Goal: Task Accomplishment & Management: Manage account settings

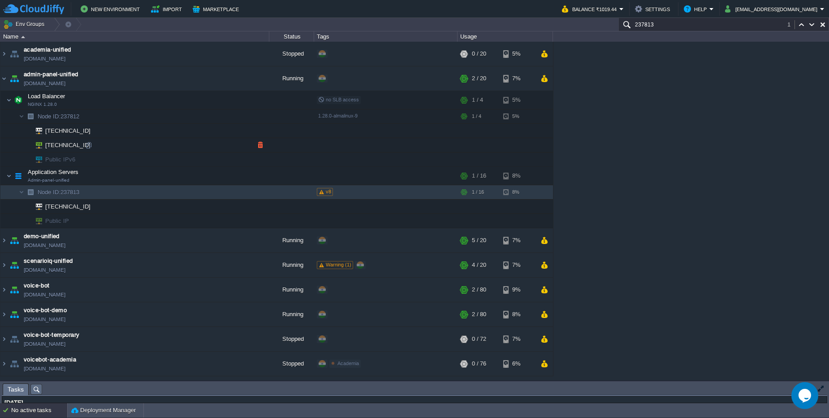
scroll to position [161, 0]
click at [321, 192] on span at bounding box center [321, 192] width 5 height 4
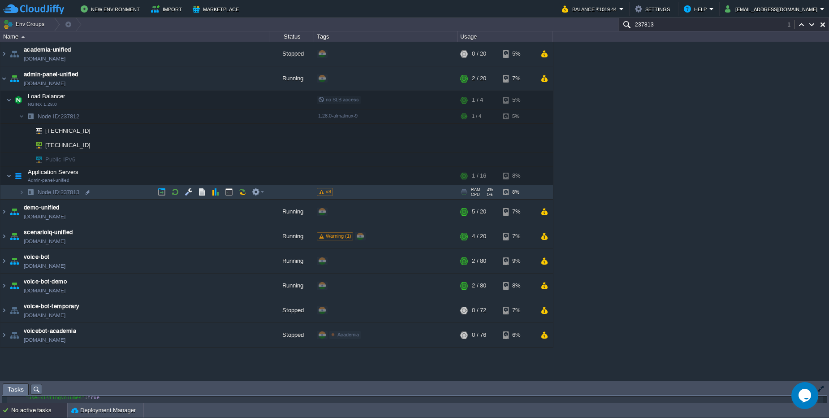
click at [321, 192] on span at bounding box center [321, 192] width 5 height 4
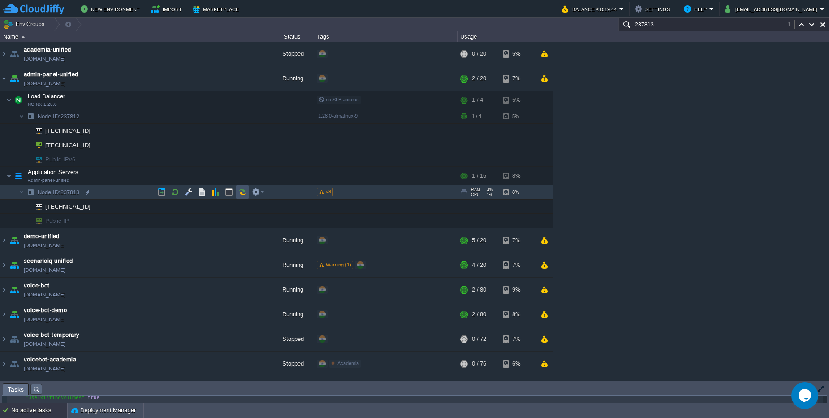
click at [240, 190] on button "button" at bounding box center [242, 192] width 8 height 8
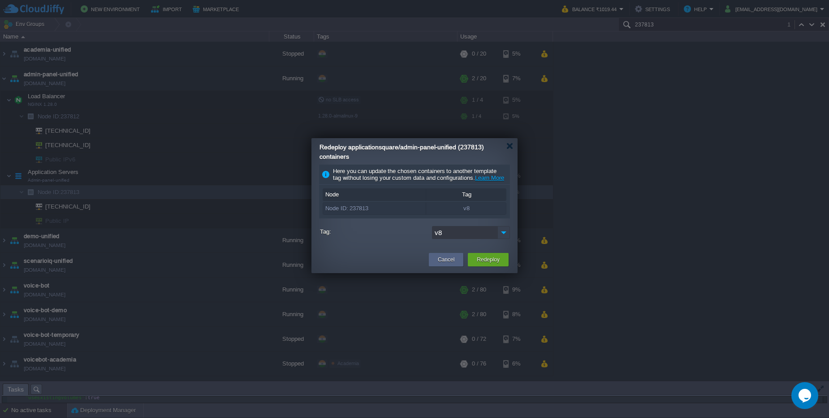
click at [502, 239] on img at bounding box center [504, 232] width 13 height 13
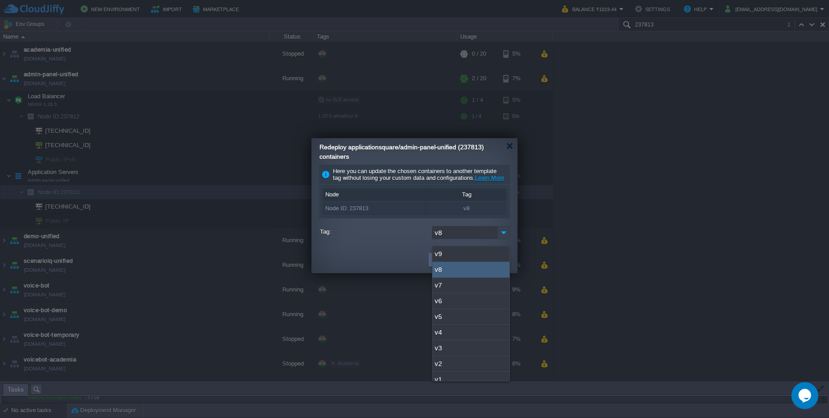
click at [502, 239] on img at bounding box center [504, 232] width 13 height 13
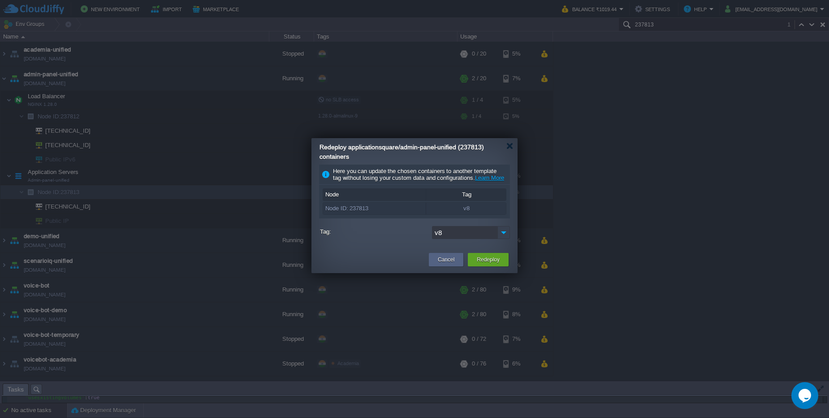
click at [502, 239] on img at bounding box center [504, 232] width 13 height 13
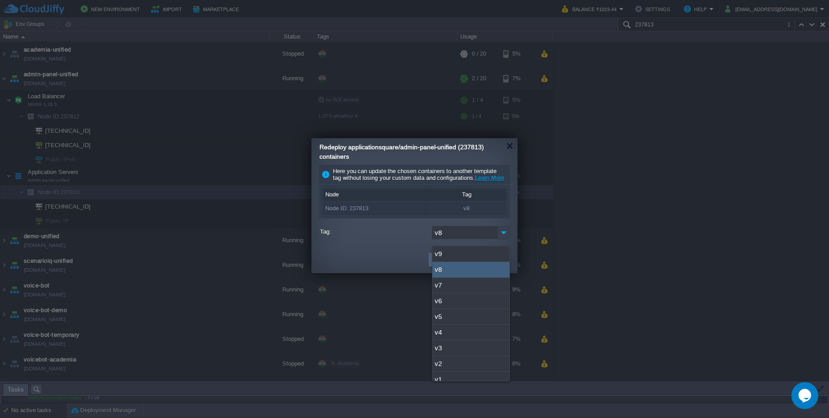
click at [502, 239] on img at bounding box center [504, 232] width 13 height 13
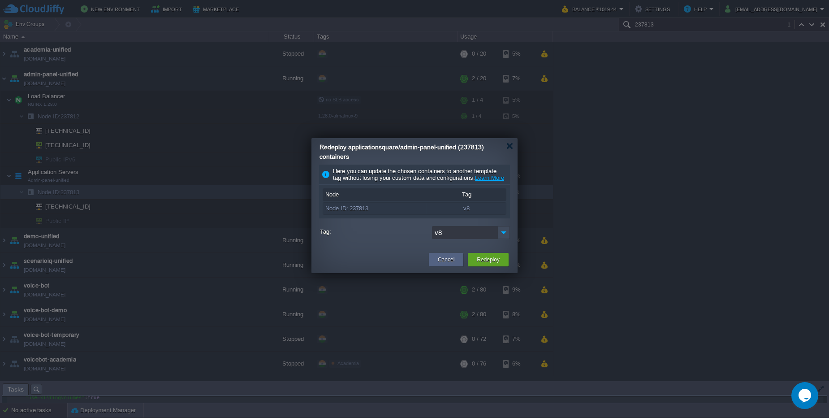
click at [453, 236] on input "v8" at bounding box center [464, 232] width 65 height 13
click at [505, 238] on img at bounding box center [504, 232] width 13 height 13
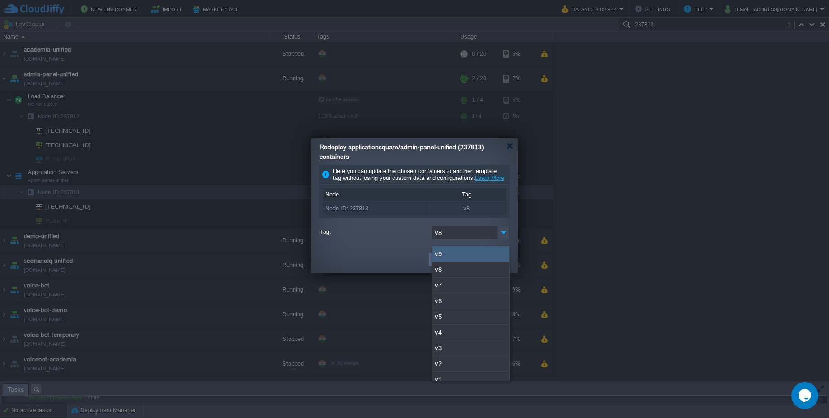
click at [458, 257] on div "v9" at bounding box center [471, 254] width 77 height 16
type input "v9"
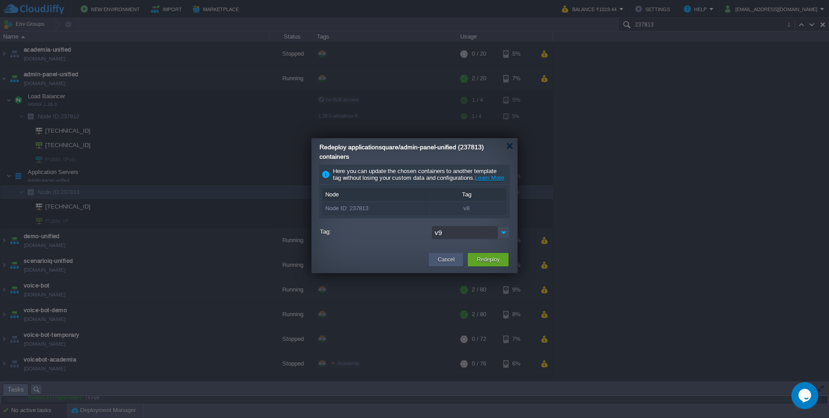
click at [451, 264] on button "Cancel" at bounding box center [446, 259] width 17 height 9
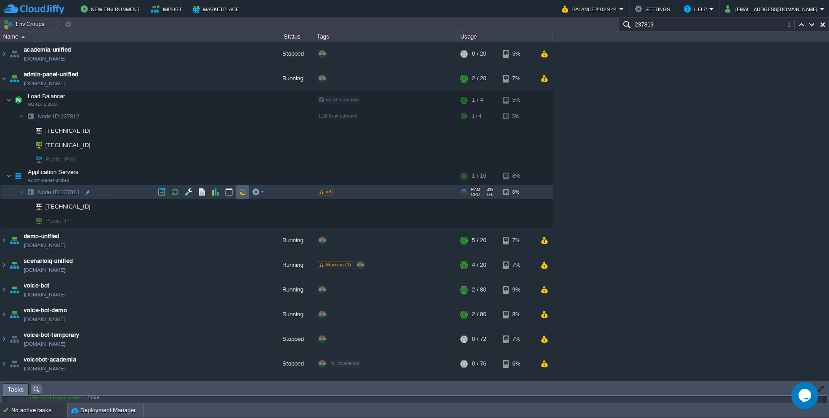
click at [243, 193] on button "button" at bounding box center [242, 192] width 8 height 8
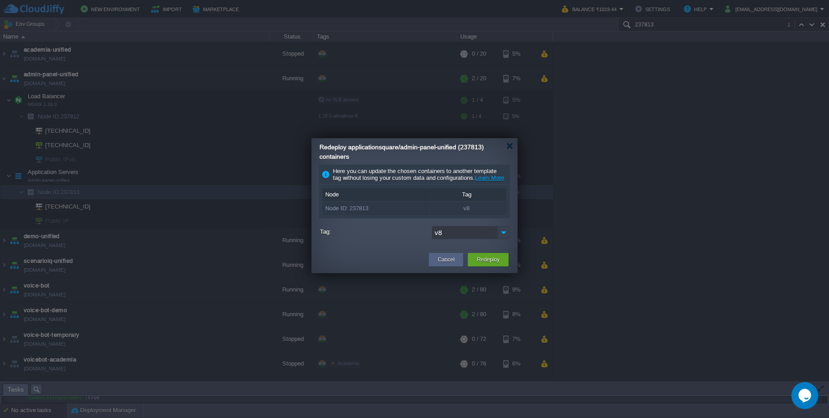
click at [500, 239] on img at bounding box center [504, 232] width 13 height 13
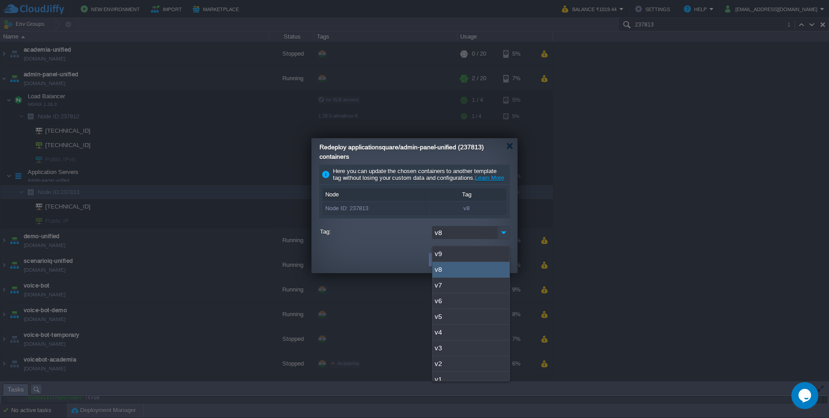
click at [500, 239] on img at bounding box center [504, 232] width 13 height 13
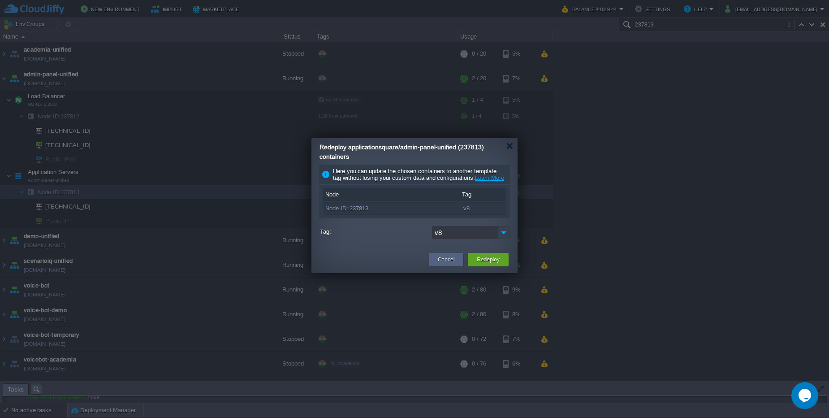
click at [500, 239] on img at bounding box center [504, 232] width 13 height 13
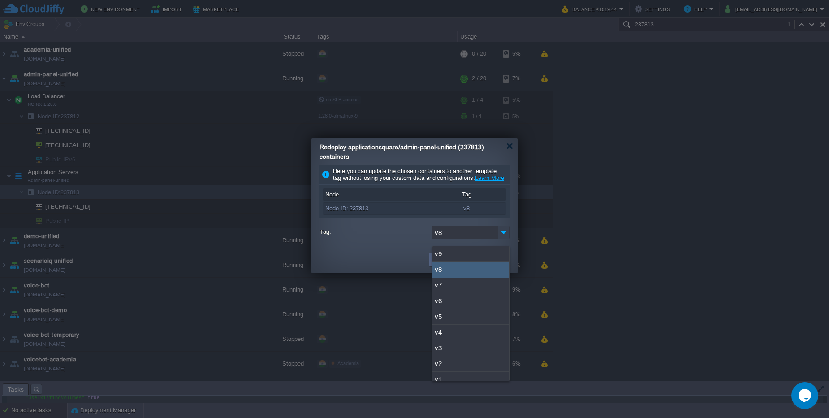
click at [500, 239] on img at bounding box center [504, 232] width 13 height 13
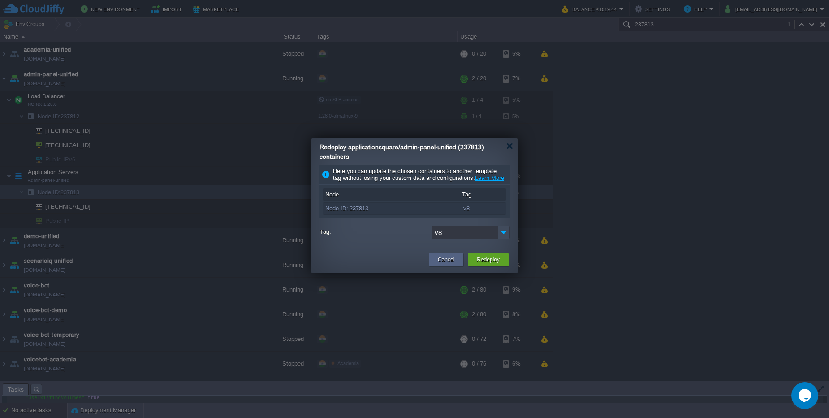
click at [464, 238] on input "v8" at bounding box center [464, 232] width 65 height 13
click at [502, 239] on img at bounding box center [504, 232] width 13 height 13
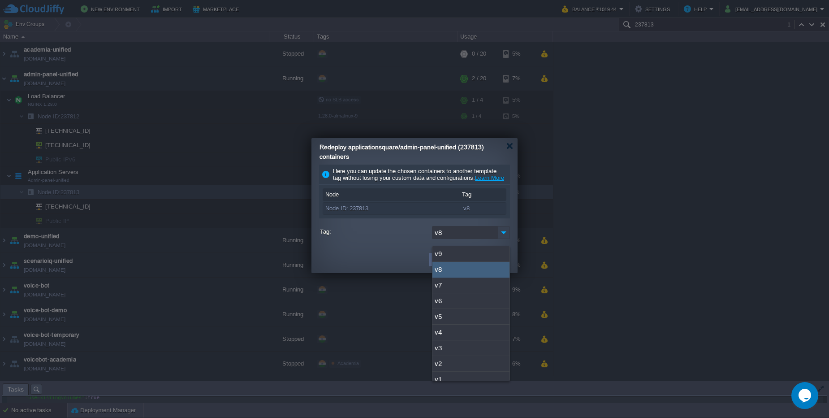
click at [502, 239] on img at bounding box center [504, 232] width 13 height 13
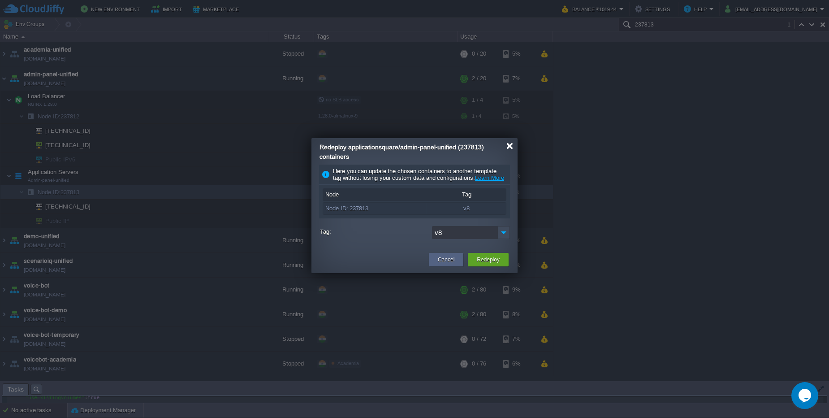
click at [511, 147] on div at bounding box center [510, 146] width 7 height 7
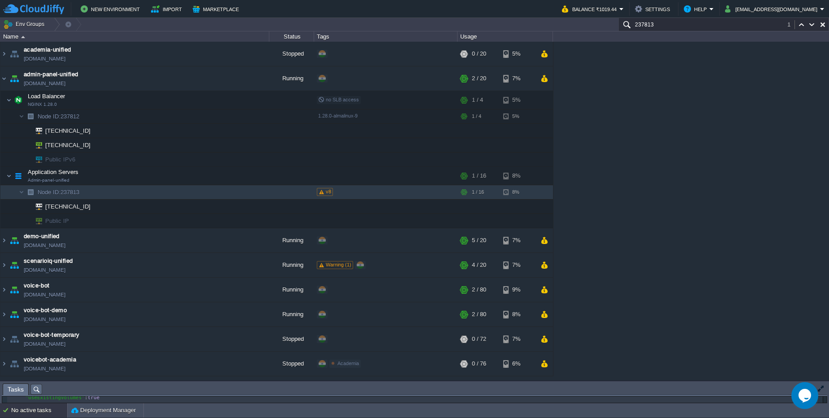
click at [630, 156] on div "academia-unified [DOMAIN_NAME] Stopped + Add to Env Group RAM 0% CPU 0% 0 / 20 …" at bounding box center [414, 211] width 829 height 339
paste input "1912"
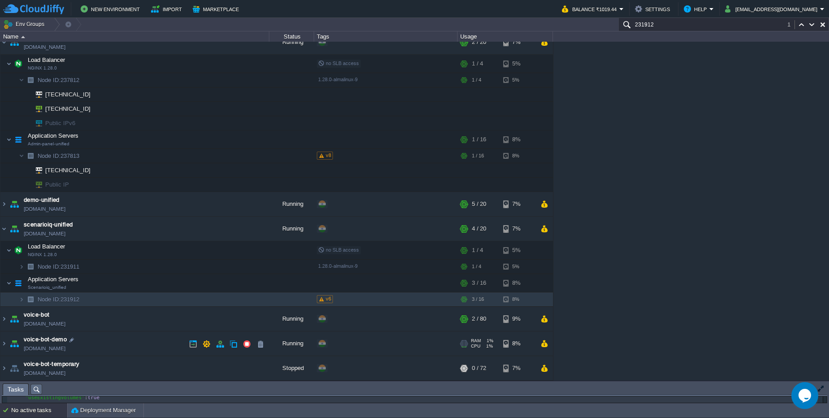
scroll to position [61, 0]
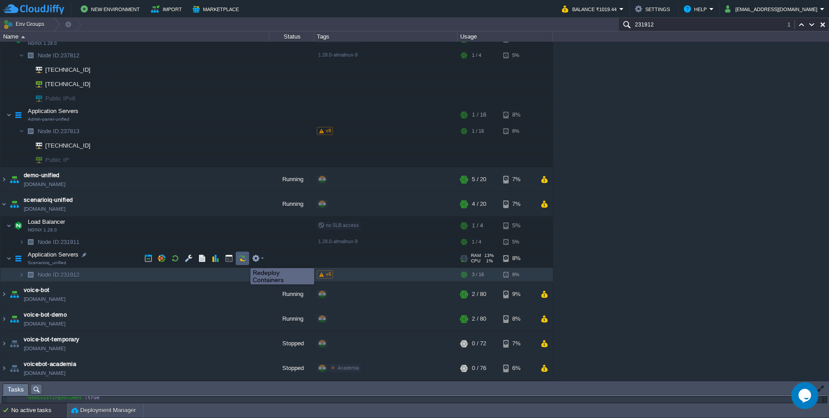
type input "231912"
click at [244, 260] on button "button" at bounding box center [242, 258] width 8 height 8
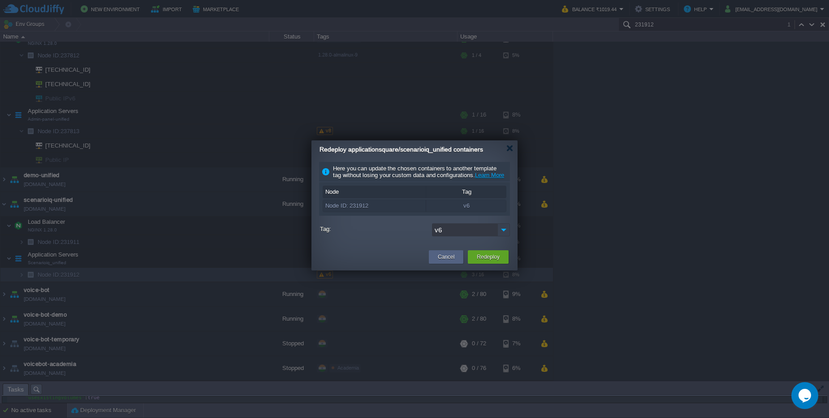
click at [507, 236] on img at bounding box center [504, 229] width 13 height 13
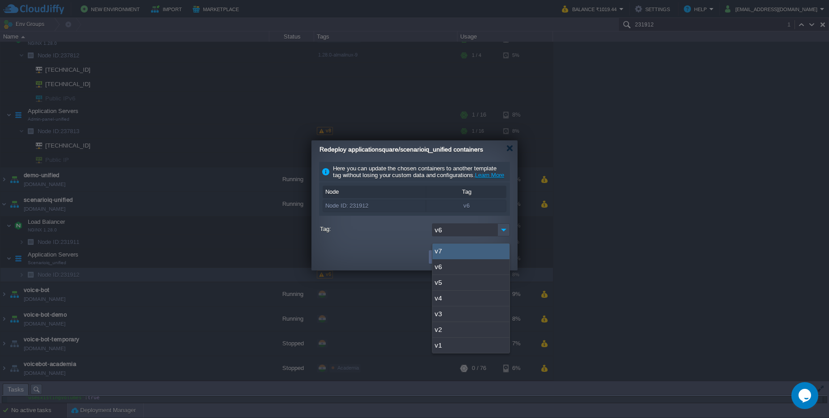
click at [576, 210] on div at bounding box center [414, 209] width 829 height 418
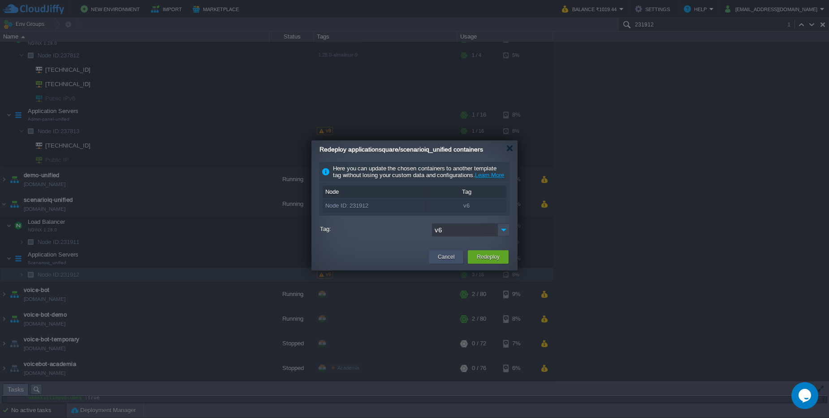
click at [452, 261] on button "Cancel" at bounding box center [446, 256] width 17 height 9
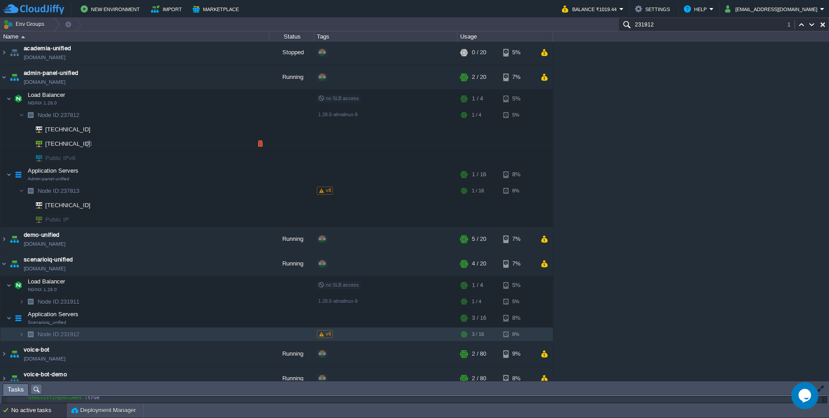
scroll to position [0, 0]
click at [43, 417] on div "No active tasks Deployment Manager" at bounding box center [414, 410] width 829 height 15
click at [199, 176] on button "button" at bounding box center [202, 176] width 8 height 8
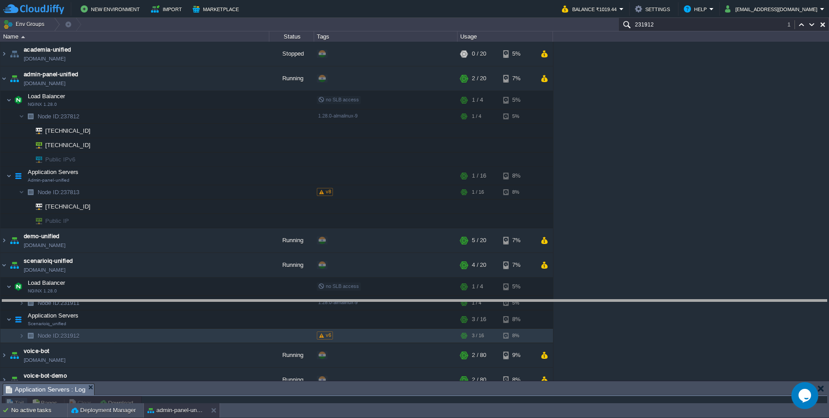
drag, startPoint x: 237, startPoint y: 386, endPoint x: 224, endPoint y: 291, distance: 95.0
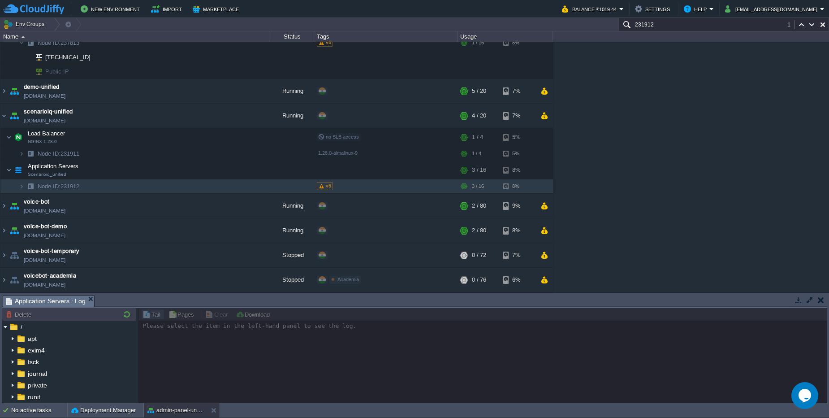
scroll to position [39, 0]
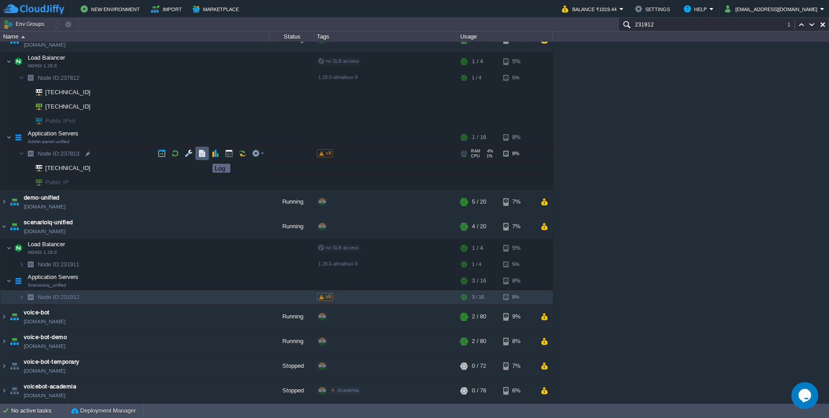
click at [200, 156] on button "button" at bounding box center [202, 153] width 8 height 8
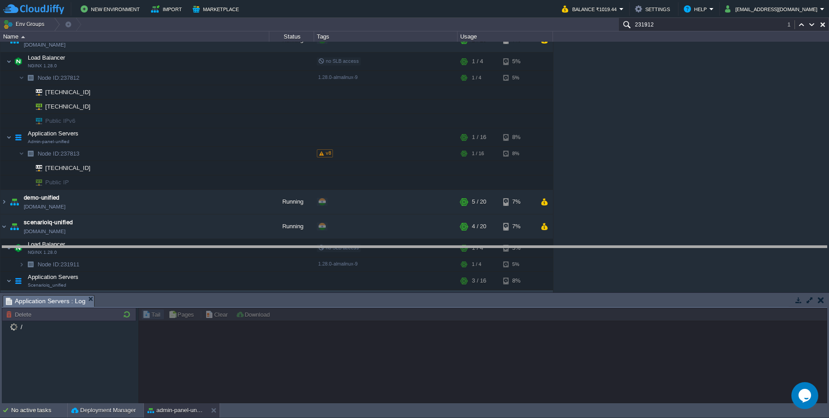
drag, startPoint x: 195, startPoint y: 303, endPoint x: 185, endPoint y: 253, distance: 50.5
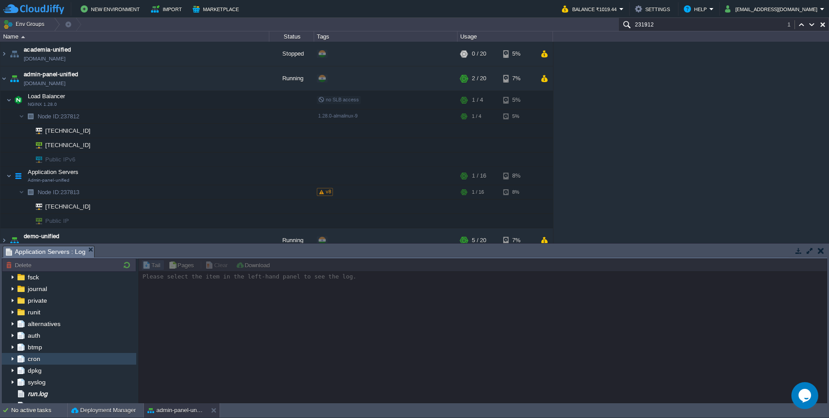
scroll to position [54, 0]
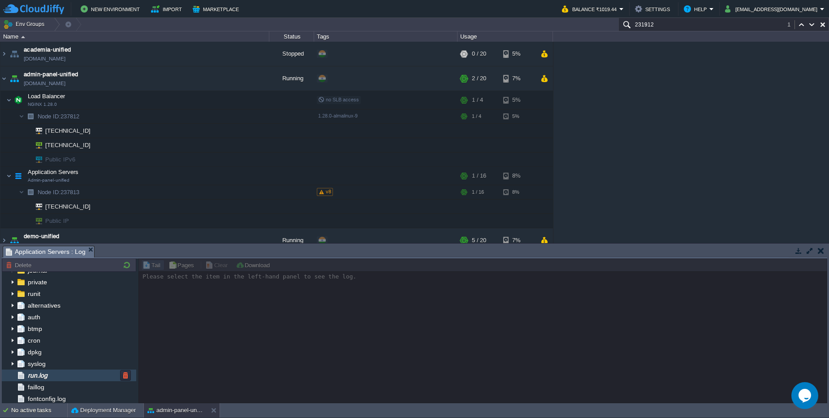
click at [56, 375] on div "run.log" at bounding box center [69, 375] width 134 height 12
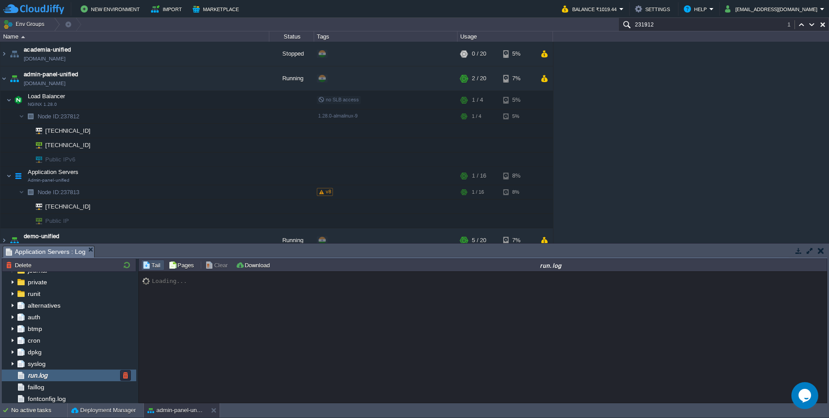
click at [56, 375] on div "run.log" at bounding box center [69, 375] width 134 height 12
click at [189, 265] on button "Pages" at bounding box center [183, 265] width 28 height 8
type input "0"
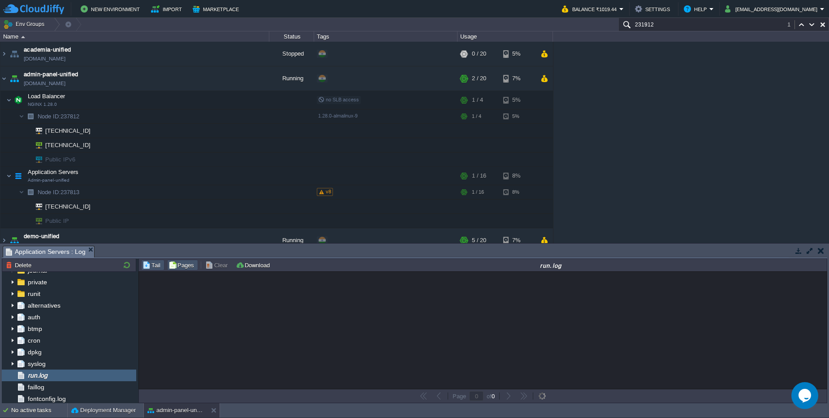
click at [160, 264] on button "Tail" at bounding box center [153, 265] width 21 height 8
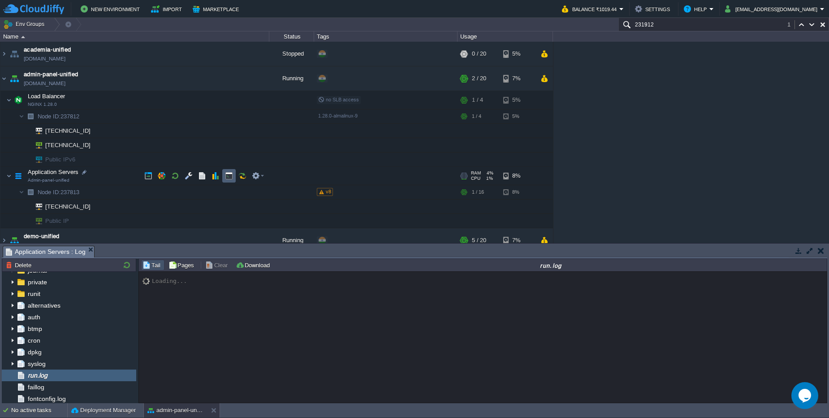
click at [225, 178] on td at bounding box center [228, 175] width 13 height 13
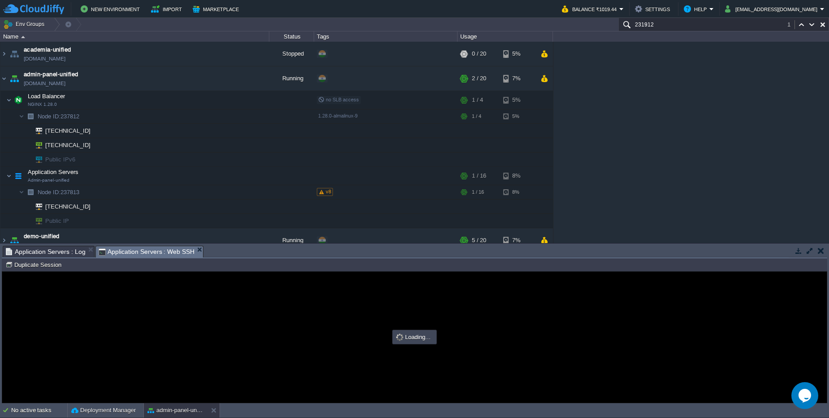
scroll to position [0, 0]
type input "#000000"
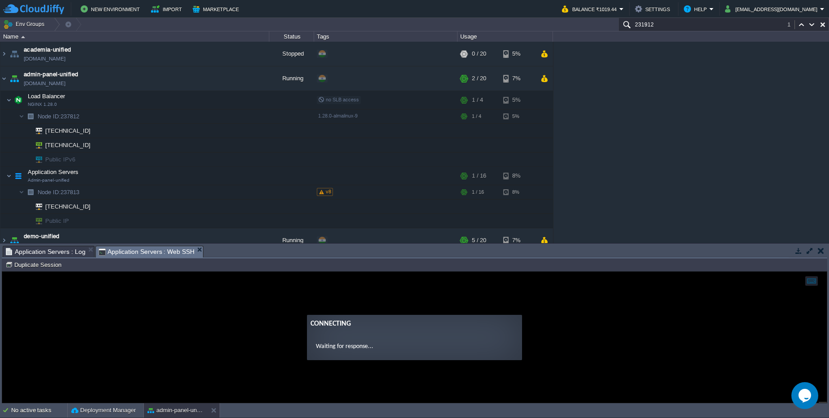
click at [65, 251] on span "Application Servers : Log" at bounding box center [46, 251] width 80 height 11
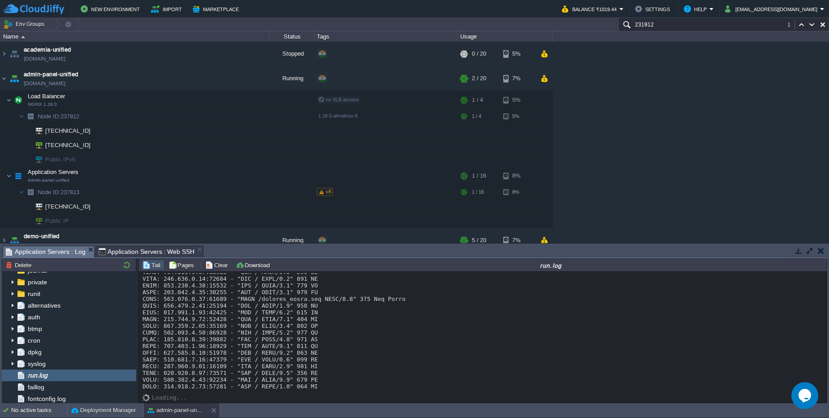
scroll to position [6648, 0]
click at [166, 252] on span "Application Servers : Web SSH" at bounding box center [147, 251] width 96 height 11
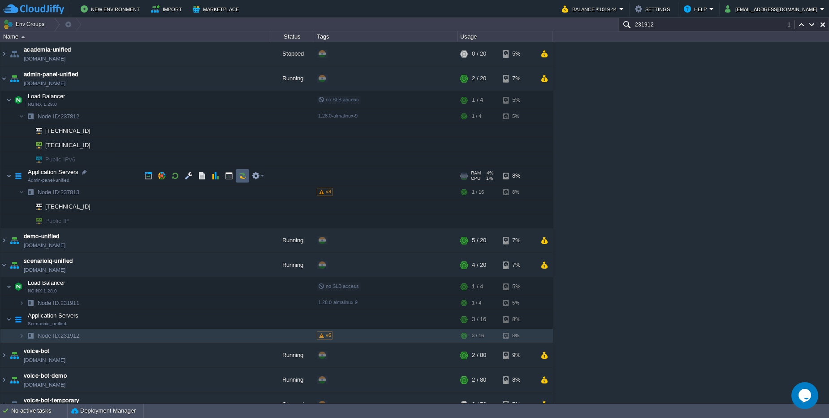
click at [238, 181] on td at bounding box center [242, 175] width 13 height 13
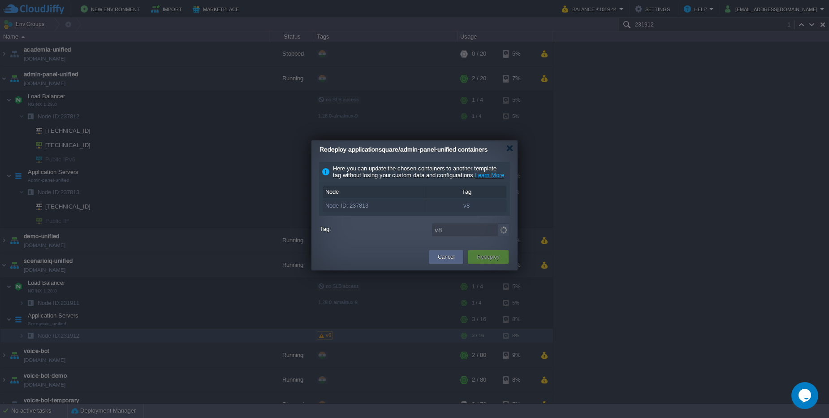
click at [473, 212] on div "v8" at bounding box center [466, 206] width 81 height 12
click at [505, 236] on img at bounding box center [504, 229] width 13 height 13
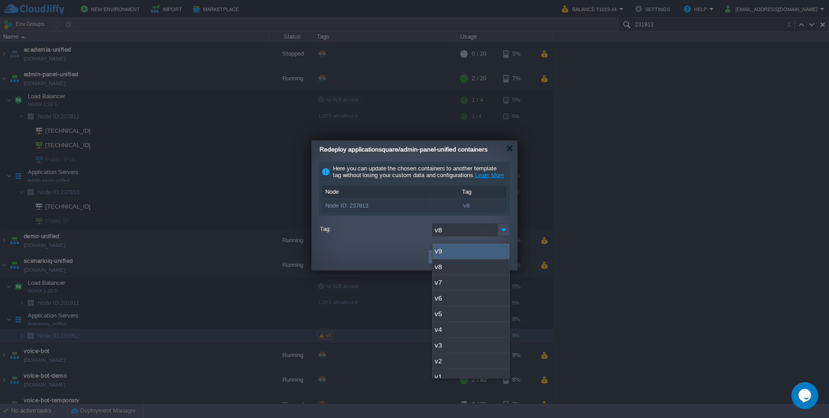
click at [449, 246] on div "v9" at bounding box center [471, 251] width 77 height 16
type input "v9"
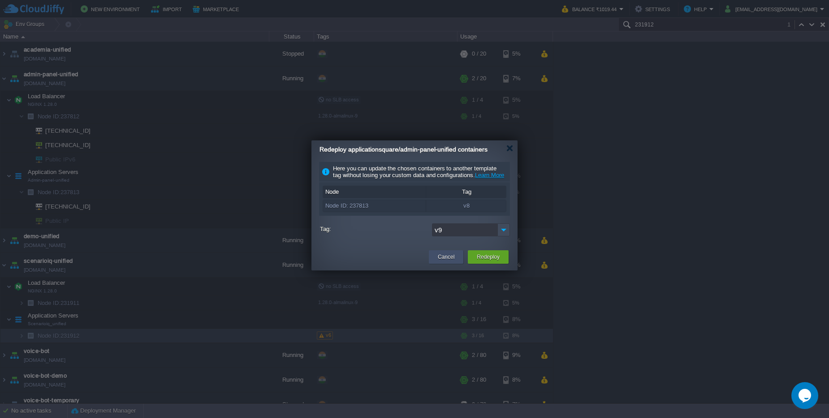
click at [450, 261] on button "Cancel" at bounding box center [446, 256] width 17 height 9
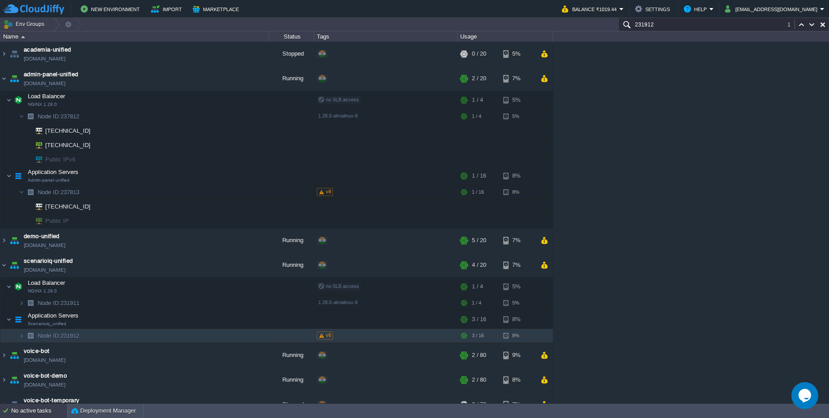
click at [42, 410] on div "No active tasks" at bounding box center [39, 410] width 56 height 14
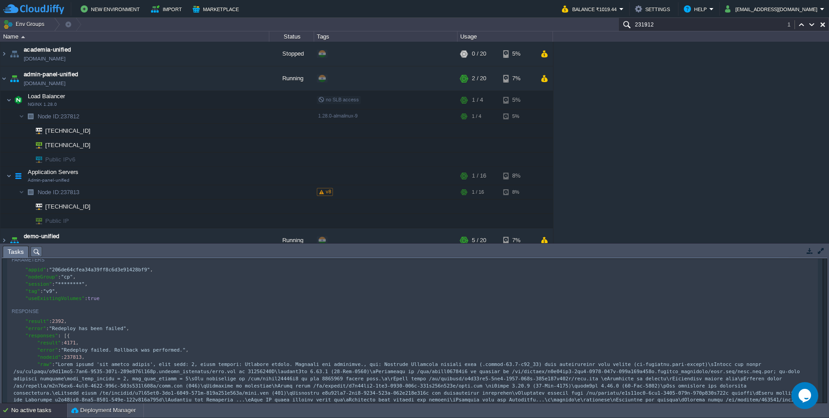
scroll to position [161, 0]
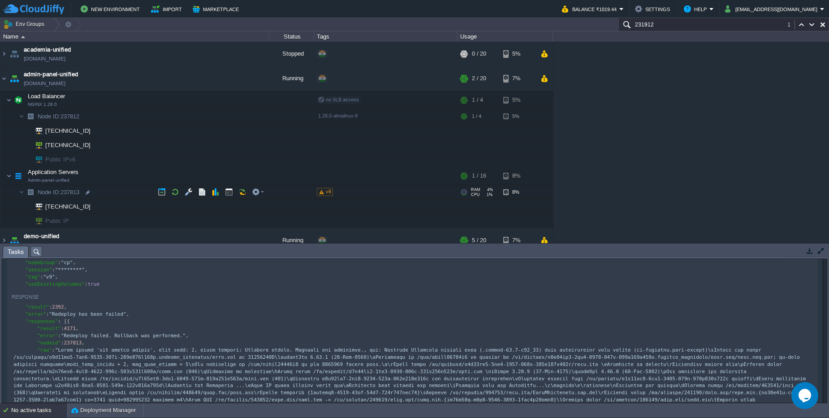
click at [328, 194] on span "v8" at bounding box center [328, 191] width 5 height 5
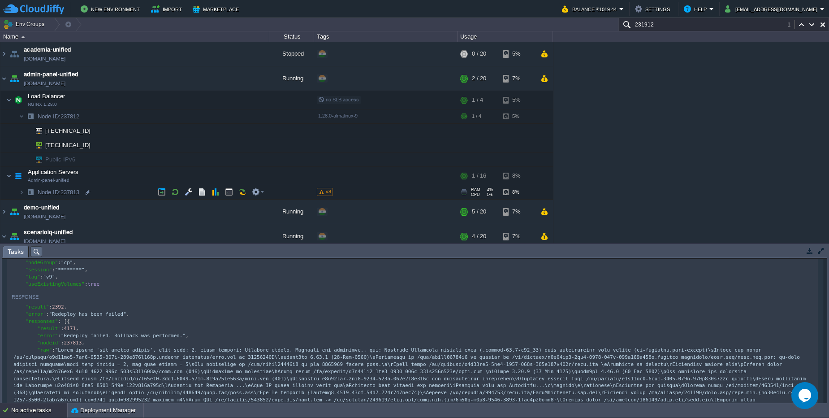
click at [328, 194] on span "v8" at bounding box center [328, 191] width 5 height 5
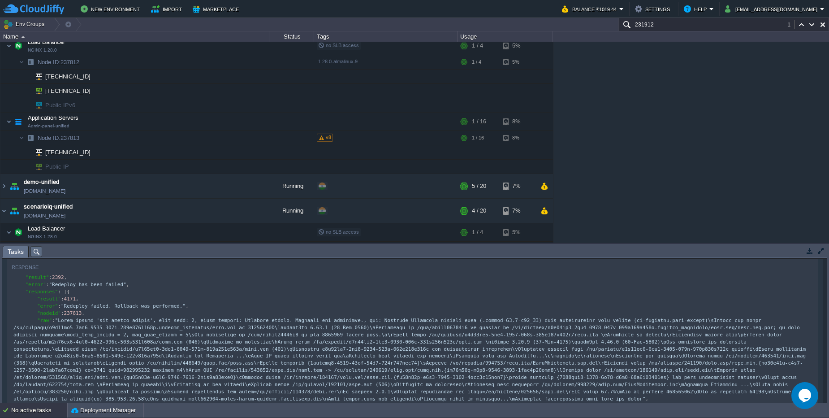
scroll to position [215, 0]
click at [794, 248] on div at bounding box center [808, 250] width 38 height 11
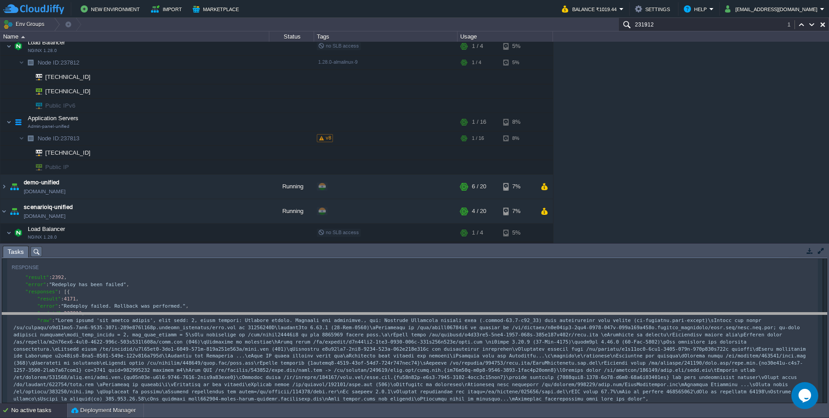
drag, startPoint x: 768, startPoint y: 248, endPoint x: 779, endPoint y: 336, distance: 88.1
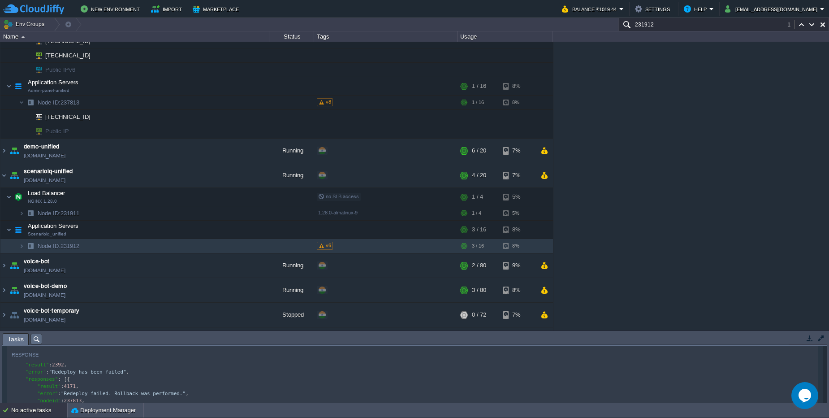
scroll to position [108, 0]
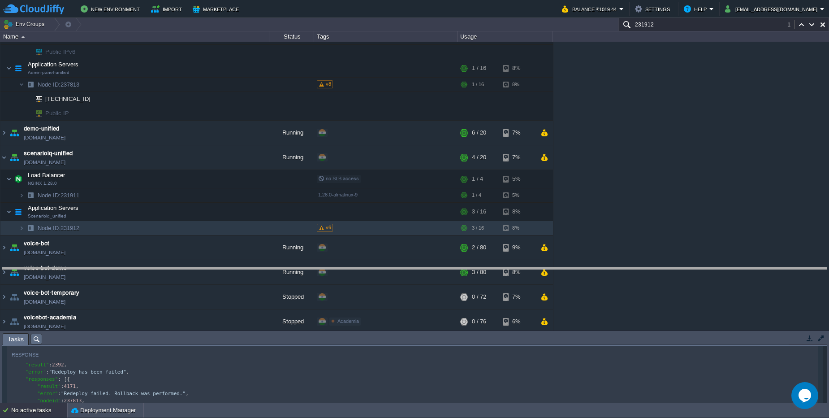
drag, startPoint x: 203, startPoint y: 341, endPoint x: 193, endPoint y: 246, distance: 95.5
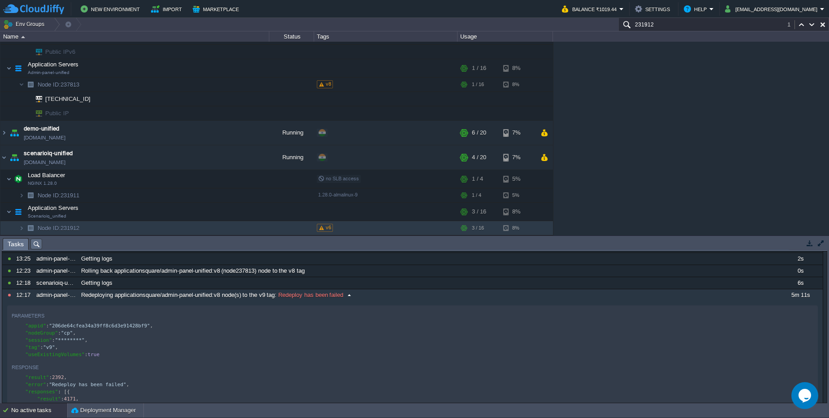
click at [335, 296] on div "10770853 14:25 scenarioiq-unified Getting logs 2s 1756751400000 10770852 14:25 …" at bounding box center [412, 386] width 821 height 461
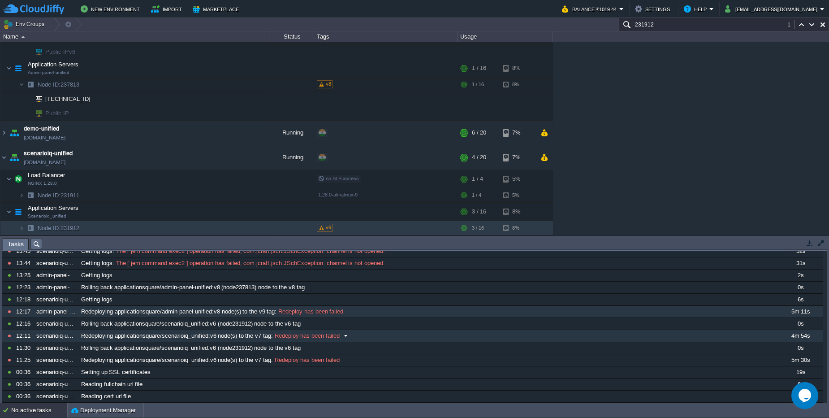
scroll to position [0, 0]
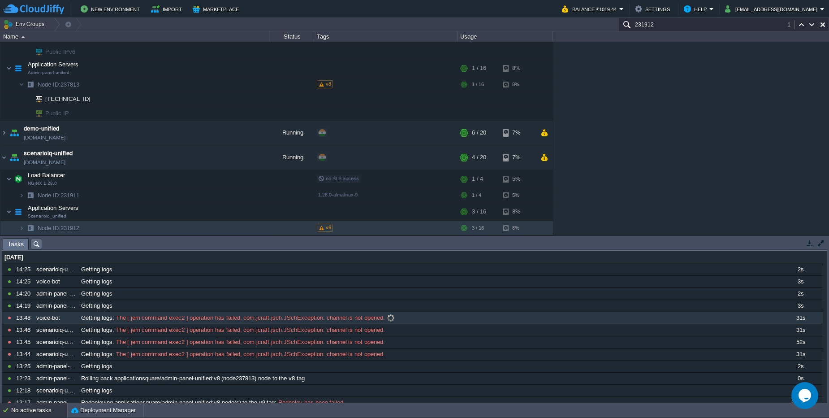
click at [234, 318] on span "The [ jem command exec2 ] operation has failed, com.jcraft.jsch.JSchException: …" at bounding box center [249, 318] width 271 height 8
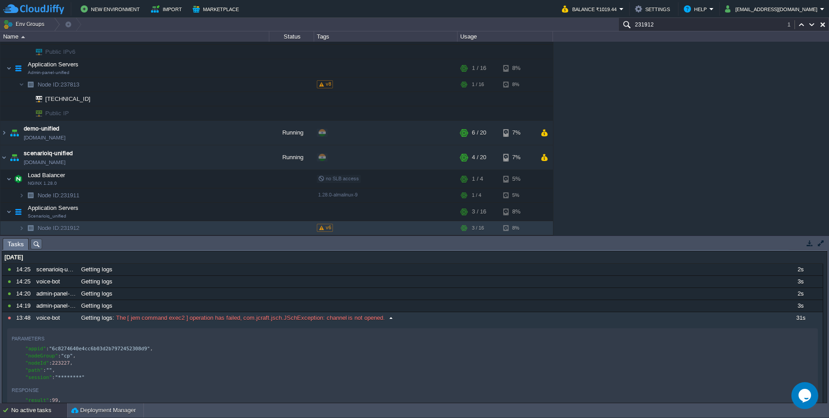
scroll to position [3, 0]
type textarea "223227"
click at [226, 320] on span "The [ jem command exec2 ] operation has failed, com.jcraft.jsch.JSchException: …" at bounding box center [249, 318] width 271 height 8
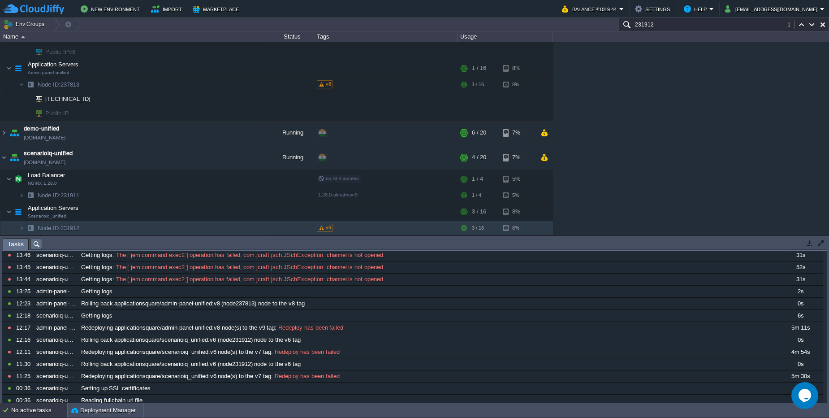
scroll to position [91, 0]
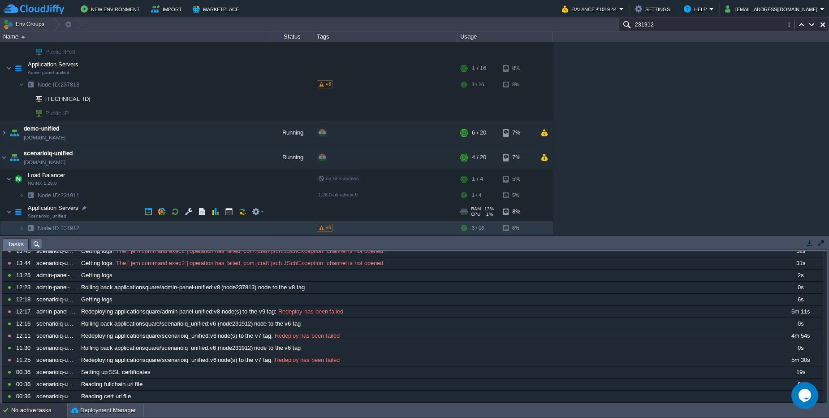
paste input "7813"
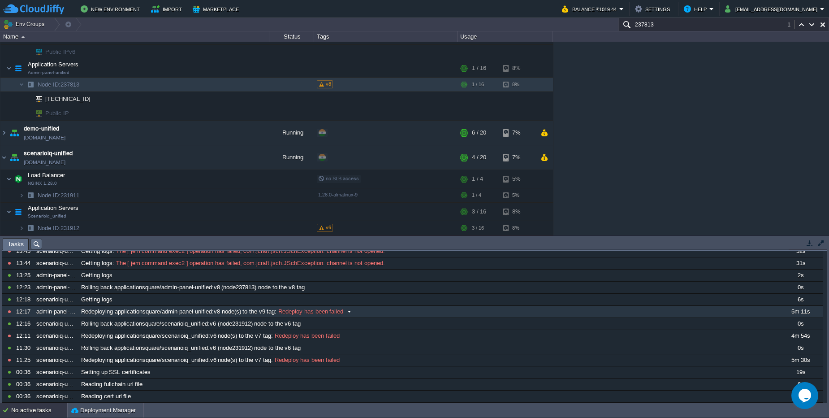
type input "237813"
click at [0, 0] on button at bounding box center [0, 0] width 0 height 0
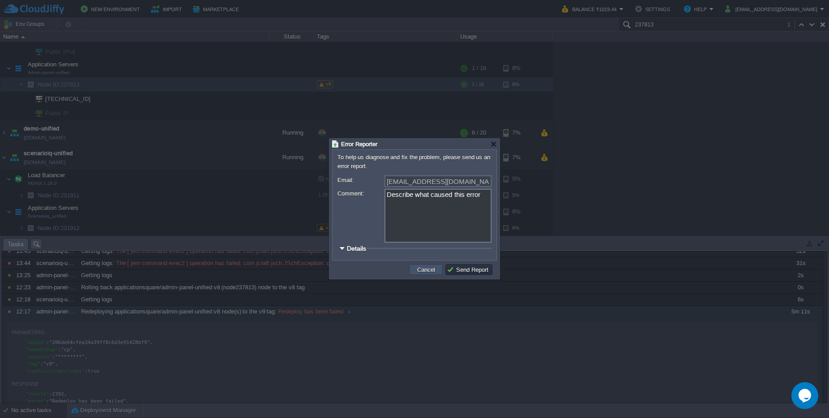
click at [417, 271] on button "Cancel" at bounding box center [426, 269] width 23 height 8
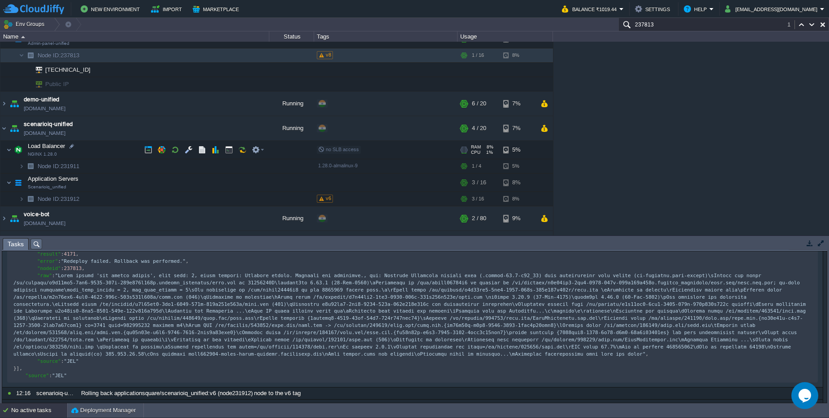
scroll to position [161, 0]
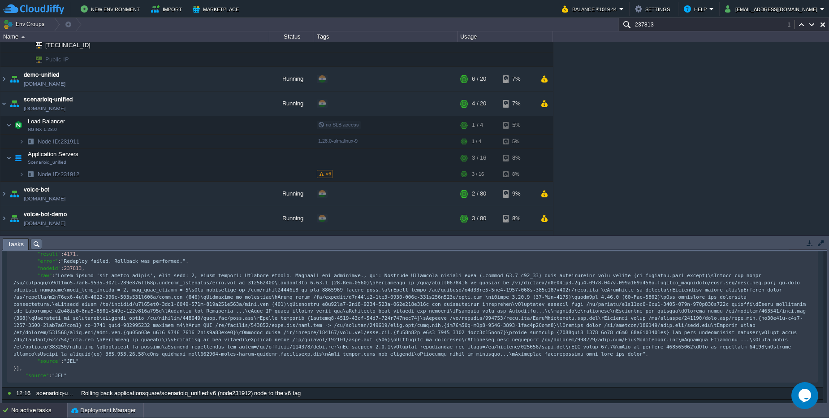
type textarea "-"
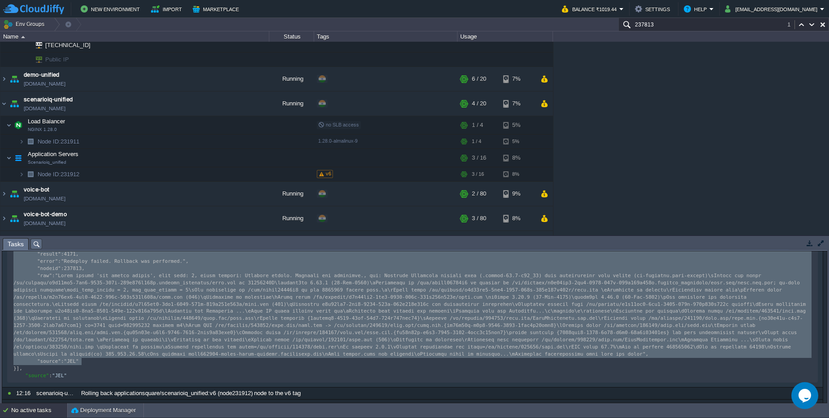
drag, startPoint x: 300, startPoint y: 338, endPoint x: 322, endPoint y: 237, distance: 103.3
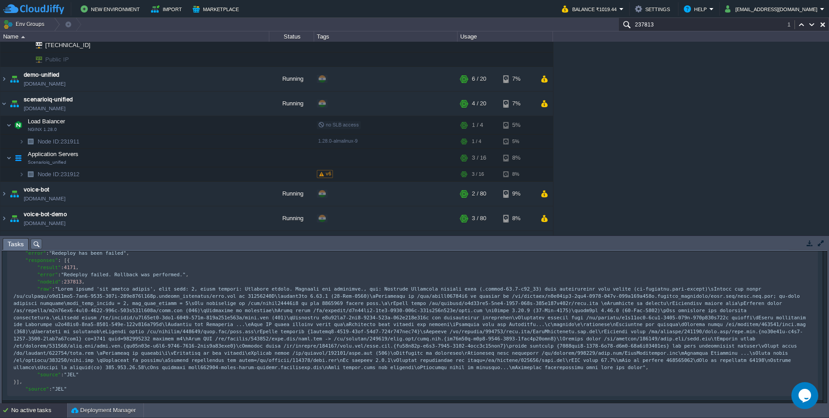
scroll to position [252, 0]
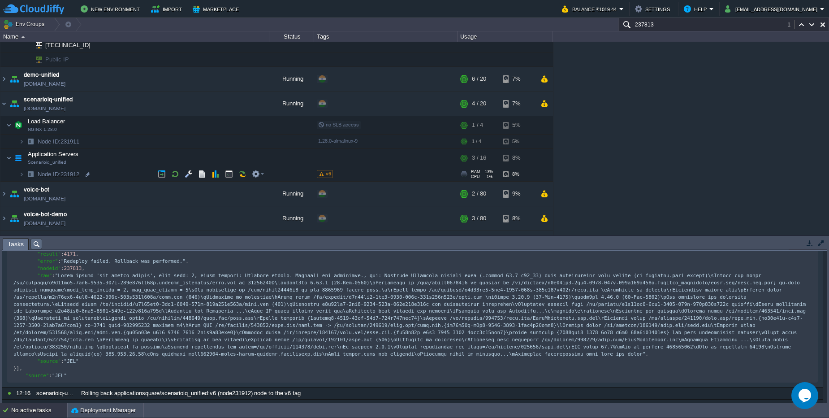
click at [326, 177] on div "v6" at bounding box center [325, 174] width 16 height 8
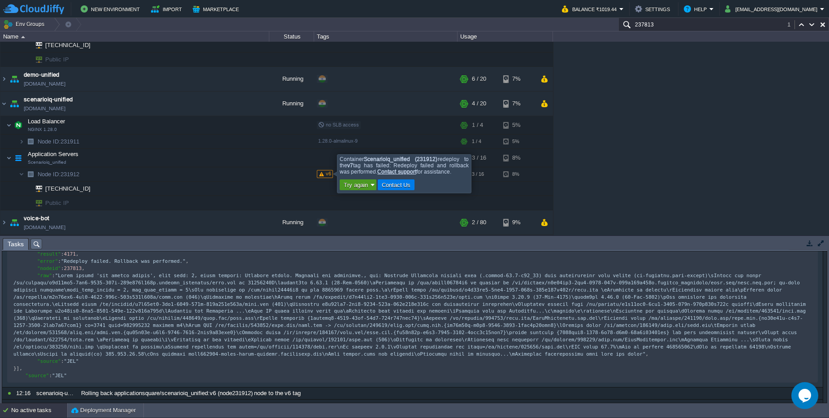
click at [372, 186] on em "Try again" at bounding box center [358, 185] width 34 height 8
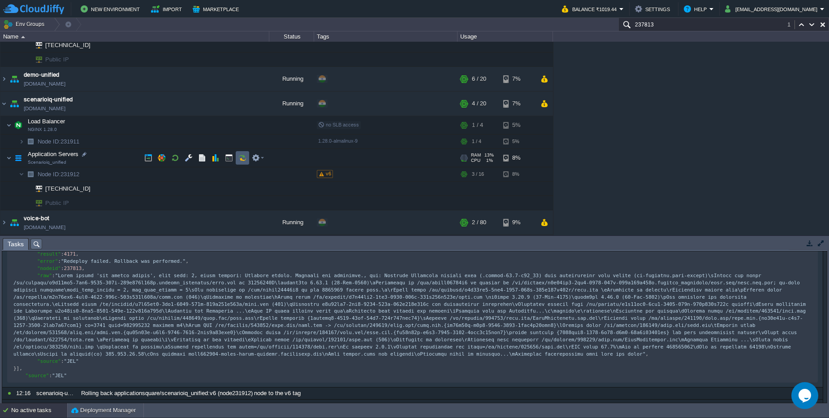
click at [247, 155] on td at bounding box center [242, 157] width 13 height 13
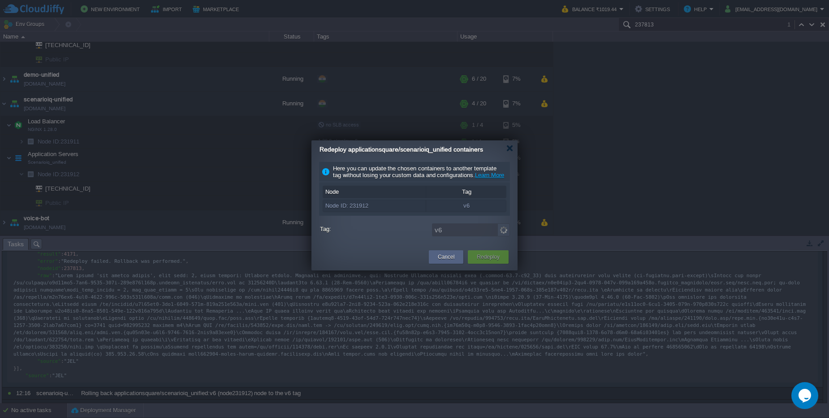
click at [481, 212] on div "v6" at bounding box center [466, 206] width 81 height 12
click at [503, 236] on img at bounding box center [504, 229] width 13 height 13
click at [440, 264] on div "Cancel" at bounding box center [446, 256] width 21 height 13
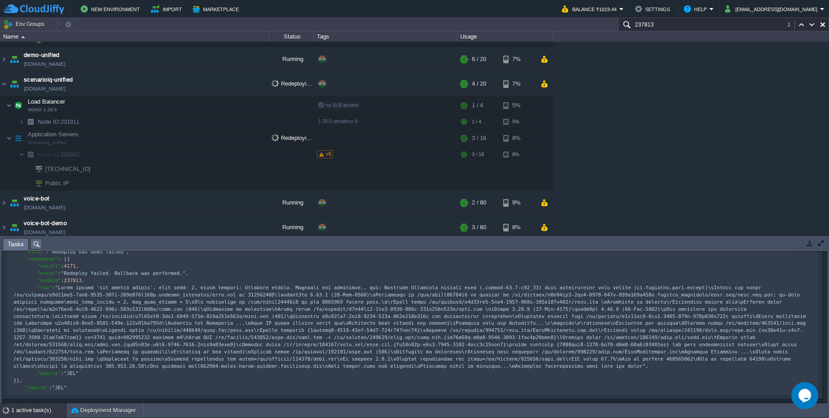
click at [43, 416] on div "1 active task(s)" at bounding box center [39, 410] width 56 height 14
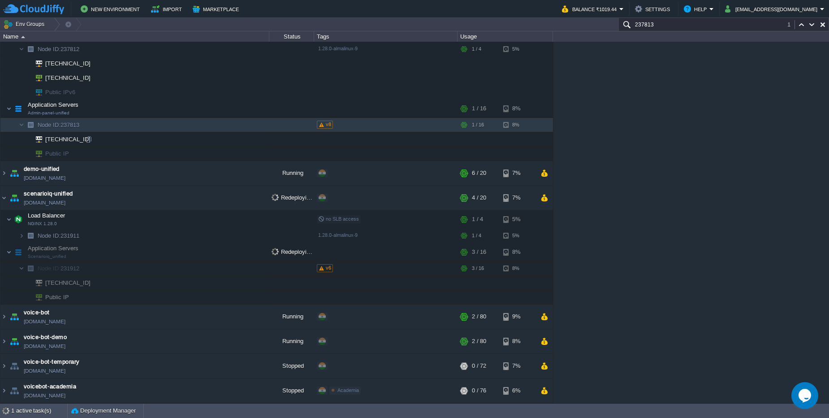
paste input "1912"
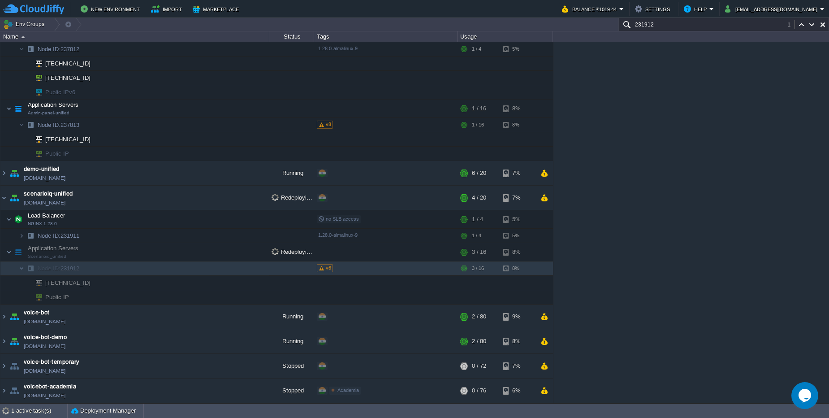
type input "231912"
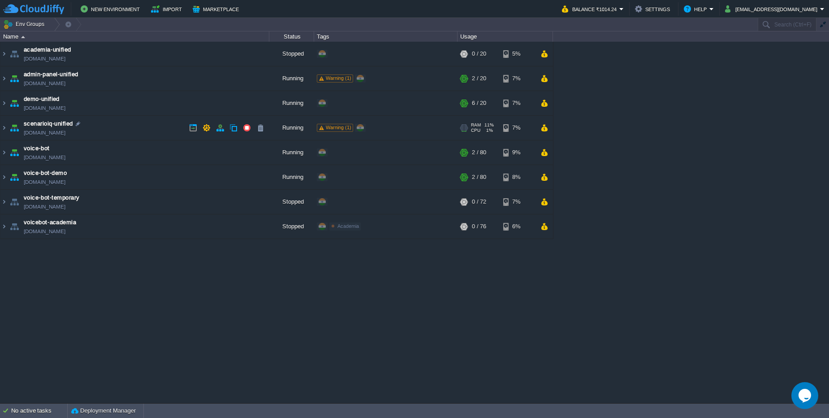
click at [121, 130] on td "scenarioiq-unified scenarioiq-unified.cloudjiffy.net" at bounding box center [134, 128] width 269 height 25
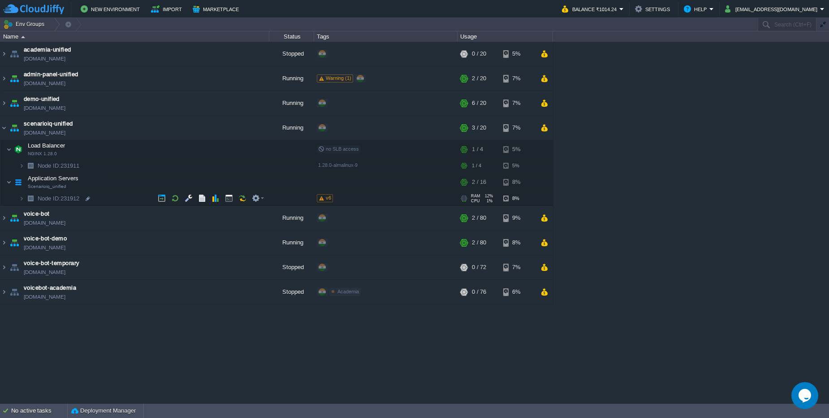
click at [124, 200] on td "Node ID: 231912" at bounding box center [134, 198] width 269 height 14
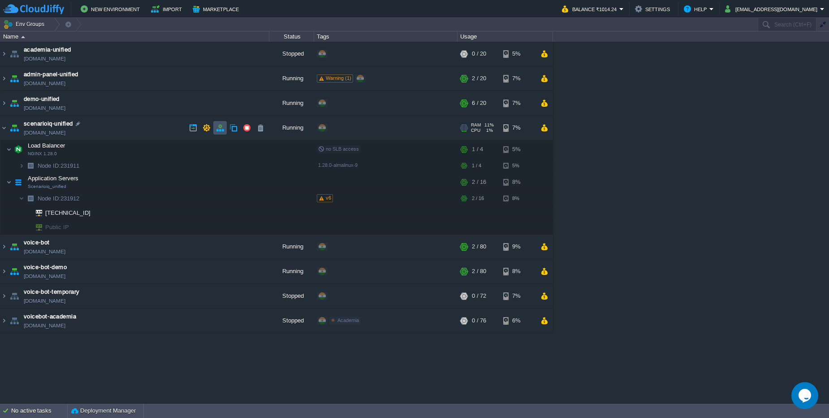
click at [223, 129] on button "button" at bounding box center [220, 128] width 8 height 8
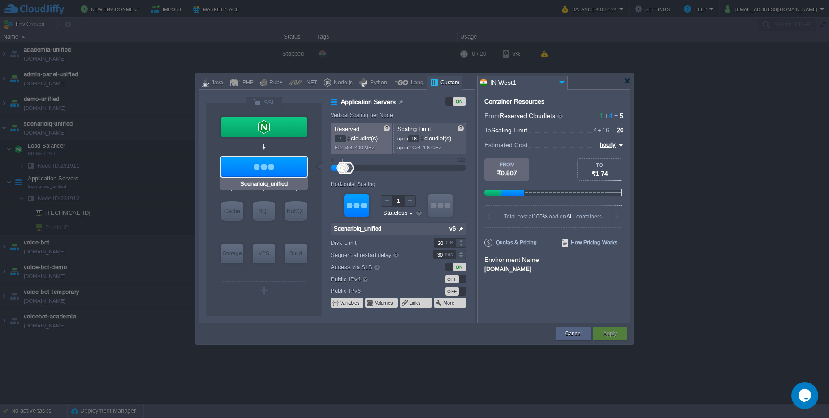
click at [261, 162] on div at bounding box center [264, 167] width 86 height 20
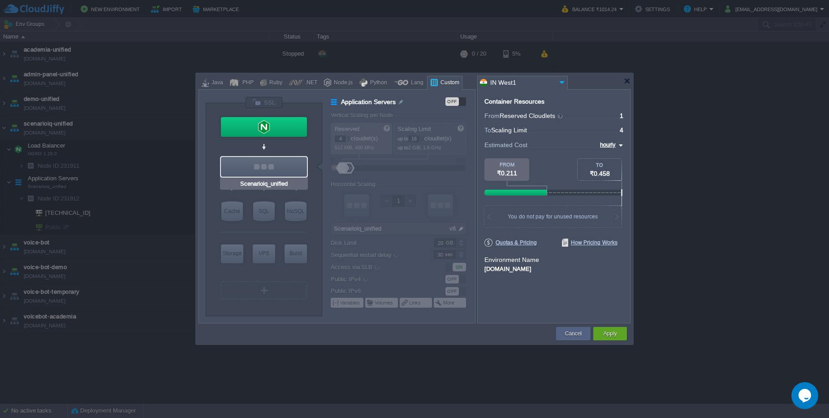
click at [261, 162] on div at bounding box center [264, 167] width 86 height 20
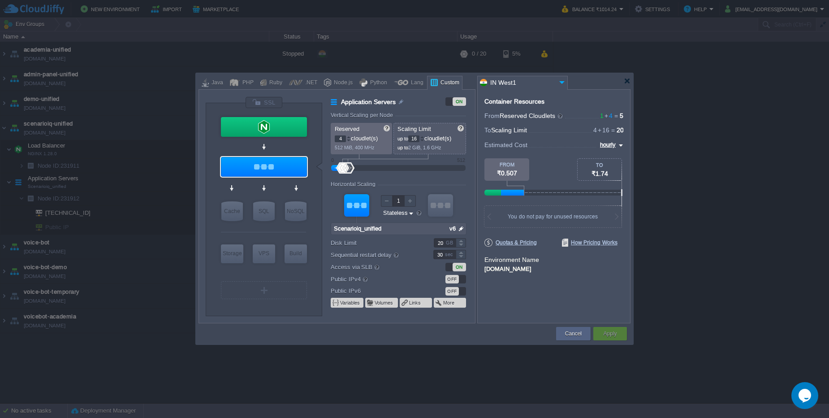
type input "Scenarioiq_unified"
click at [573, 337] on button "Cancel" at bounding box center [573, 333] width 17 height 9
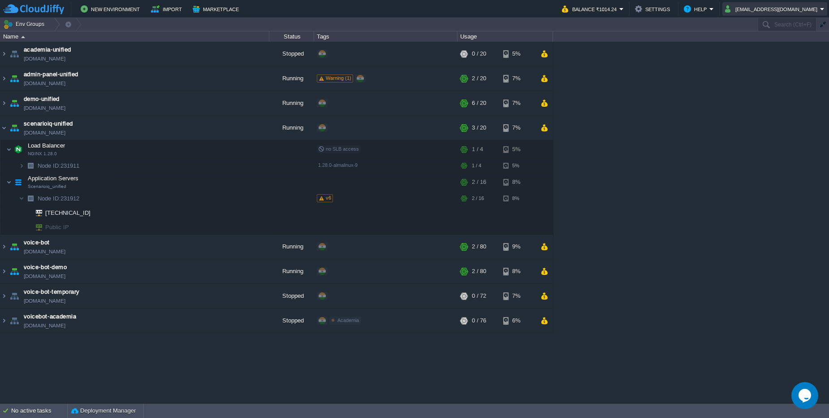
click at [776, 8] on button "[EMAIL_ADDRESS][DOMAIN_NAME]" at bounding box center [772, 9] width 95 height 11
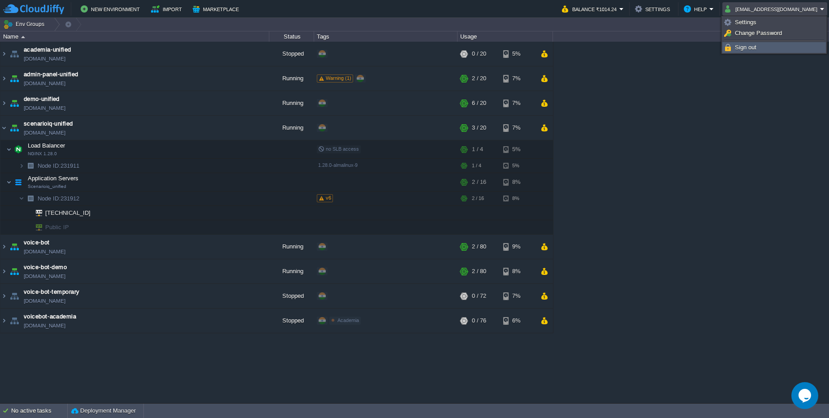
click at [753, 48] on span "Sign out" at bounding box center [746, 47] width 22 height 7
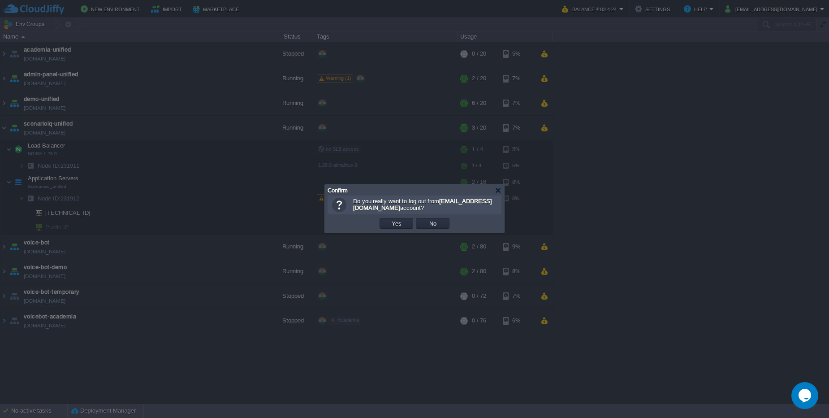
click at [390, 229] on td "Yes" at bounding box center [396, 223] width 36 height 13
click at [390, 224] on button "Yes" at bounding box center [396, 223] width 15 height 8
